Goal: Navigation & Orientation: Find specific page/section

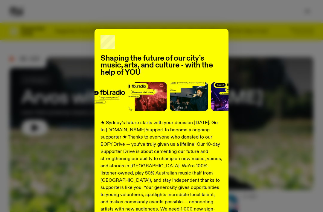
click at [260, 104] on div "Shaping the future of our city’s music, arts, and culture - with the help of YO…" at bounding box center [162, 152] width 304 height 246
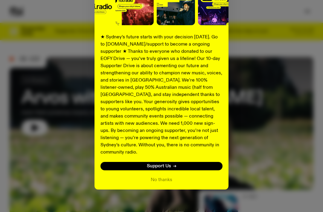
scroll to position [84, 0]
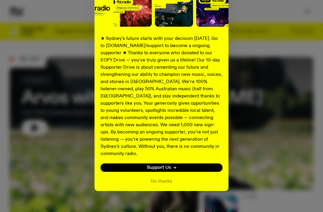
click at [157, 177] on button "No thanks" at bounding box center [162, 180] width 22 height 7
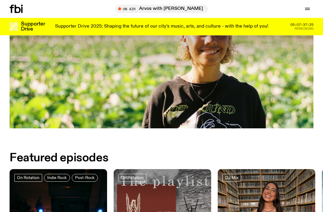
scroll to position [0, 0]
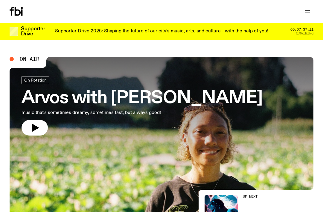
click at [313, 10] on button "button" at bounding box center [308, 11] width 12 height 8
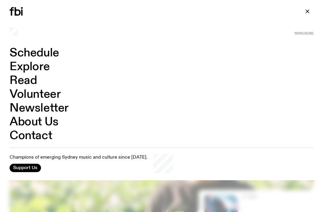
click at [51, 51] on link "Schedule" at bounding box center [35, 52] width 50 height 11
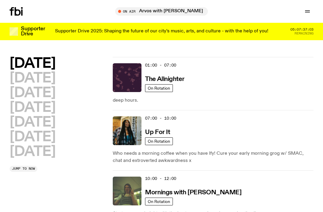
click at [309, 14] on icon "button" at bounding box center [307, 11] width 7 height 7
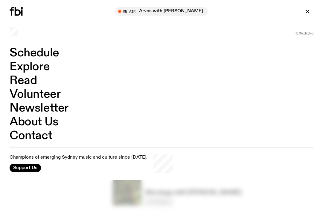
click at [38, 71] on link "Explore" at bounding box center [30, 66] width 40 height 11
